Goal: Information Seeking & Learning: Find contact information

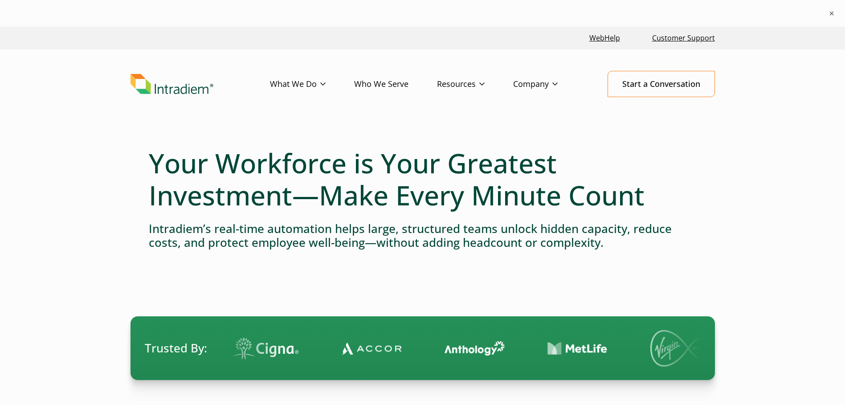
click at [146, 85] on img "Link to homepage of Intradiem" at bounding box center [171, 84] width 83 height 20
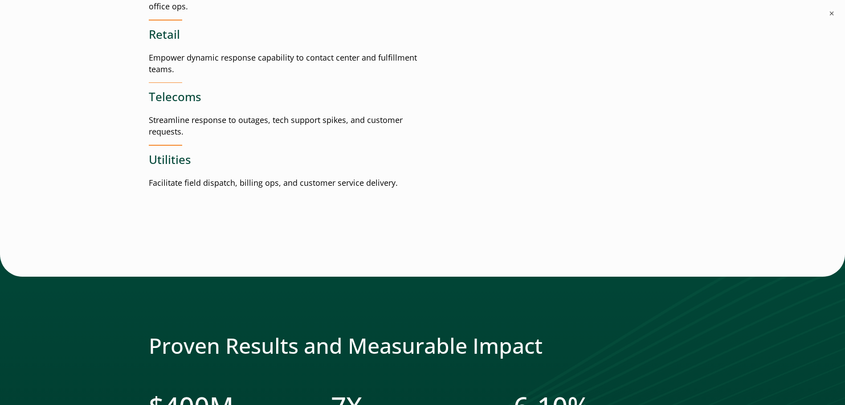
scroll to position [1514, 0]
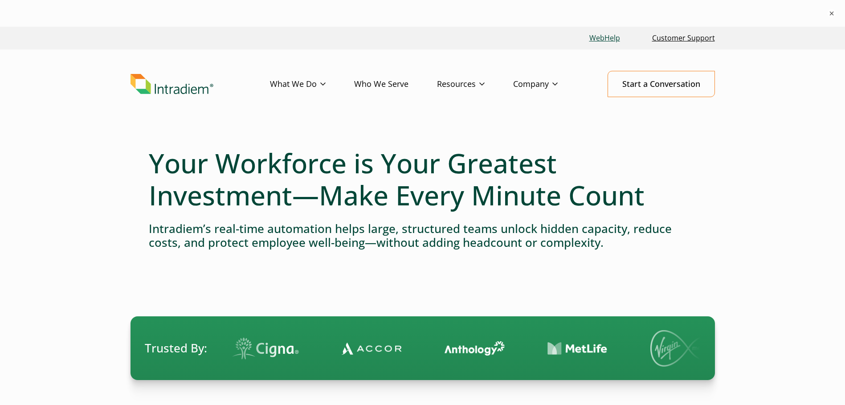
click at [601, 41] on link "WebHelp" at bounding box center [604, 37] width 38 height 19
click at [169, 90] on img "Link to homepage of Intradiem" at bounding box center [171, 84] width 83 height 20
click at [671, 39] on link "Customer Support" at bounding box center [683, 37] width 70 height 19
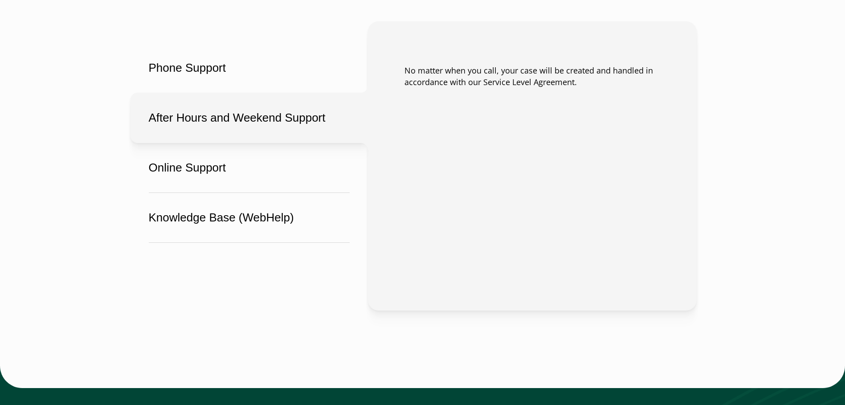
scroll to position [668, 0]
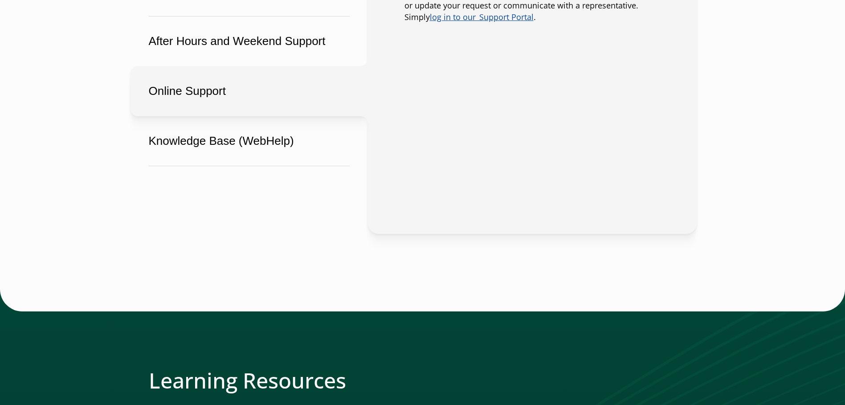
click at [187, 107] on button "Online Support" at bounding box center [248, 91] width 237 height 50
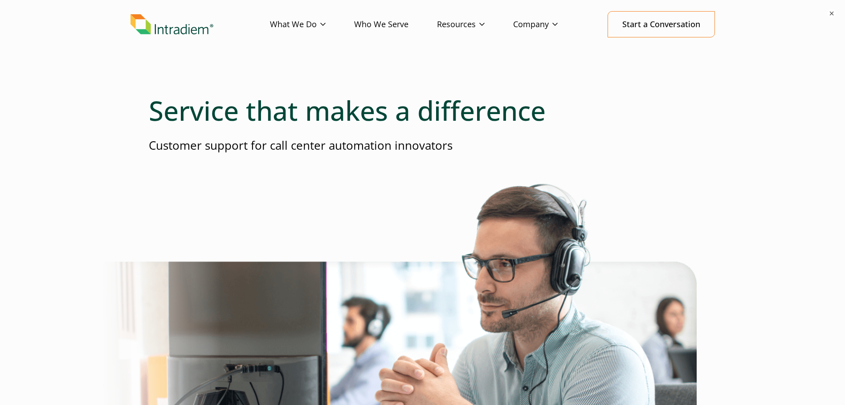
scroll to position [0, 0]
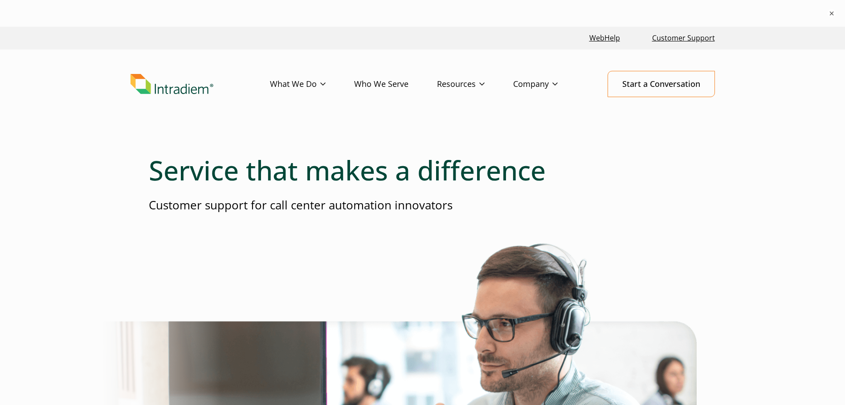
click at [170, 89] on img "Link to homepage of Intradiem" at bounding box center [171, 84] width 83 height 20
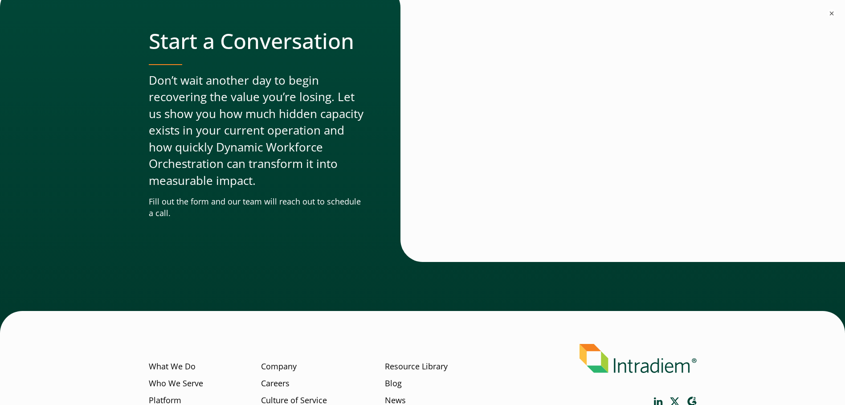
scroll to position [3023, 0]
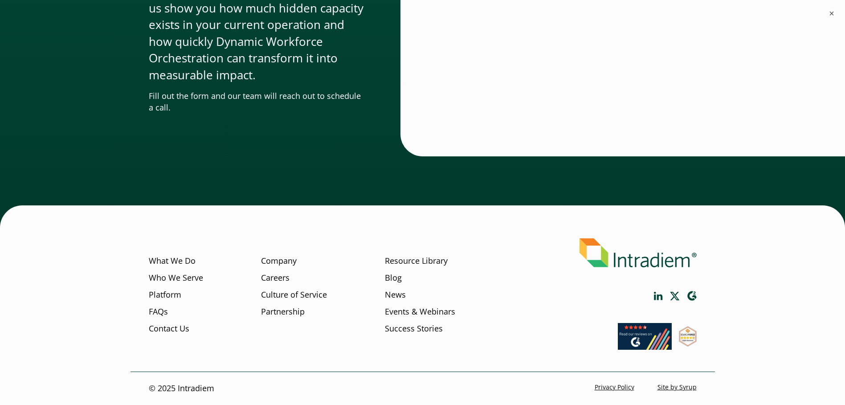
click at [638, 259] on img at bounding box center [637, 252] width 117 height 29
